Goal: Check status: Check status

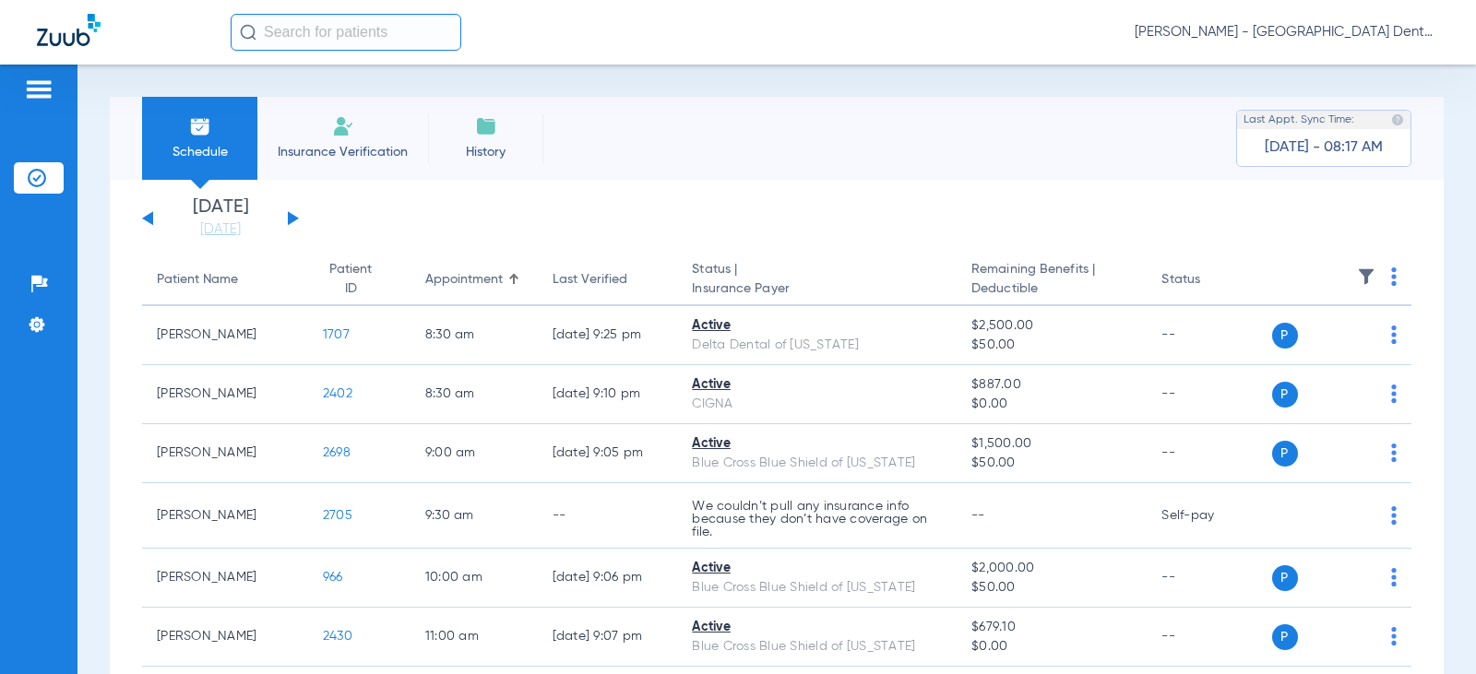
click at [287, 214] on div "[DATE] [DATE] [DATE] [DATE] [DATE] [DATE] [DATE] [DATE] [DATE] [DATE] [DATE] [D…" at bounding box center [220, 218] width 157 height 41
click at [292, 220] on button at bounding box center [293, 218] width 11 height 14
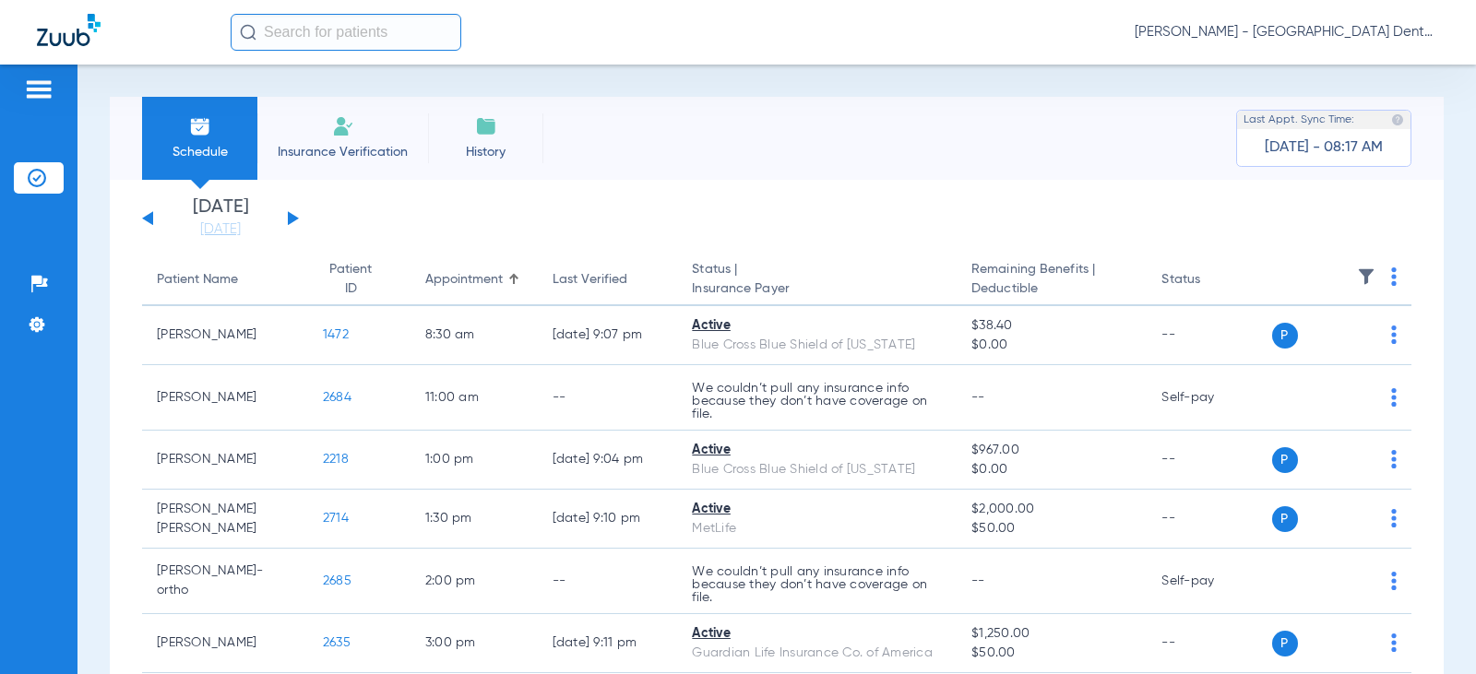
click at [291, 219] on button at bounding box center [293, 218] width 11 height 14
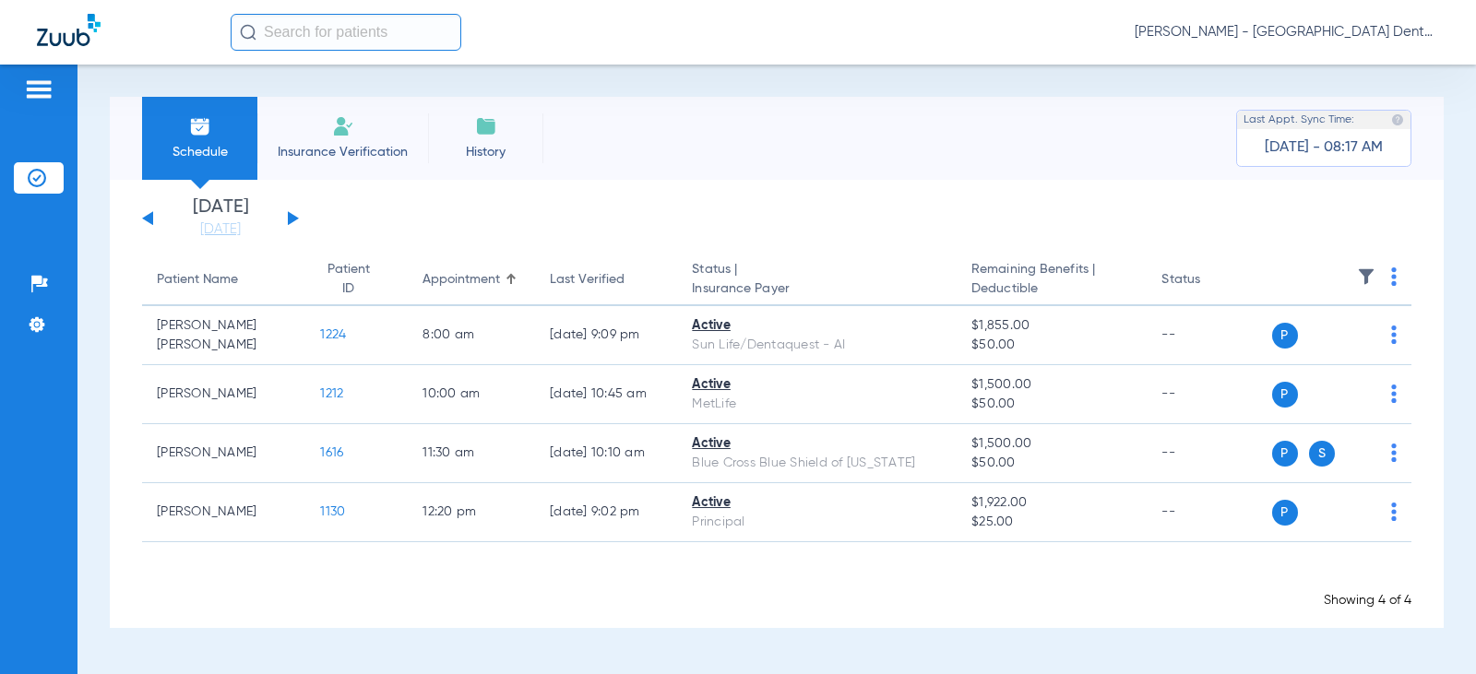
click at [289, 220] on button at bounding box center [293, 218] width 11 height 14
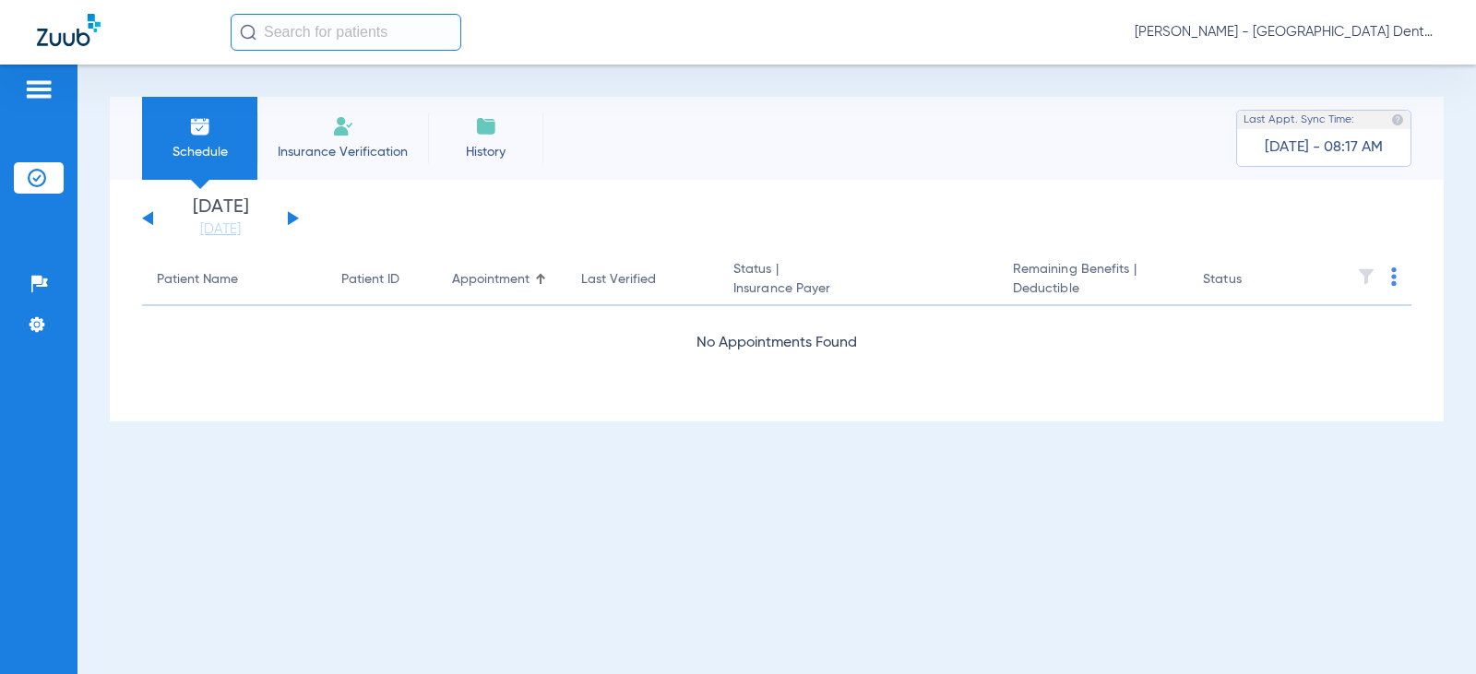
click at [290, 220] on button at bounding box center [293, 218] width 11 height 14
